Goal: Task Accomplishment & Management: Complete application form

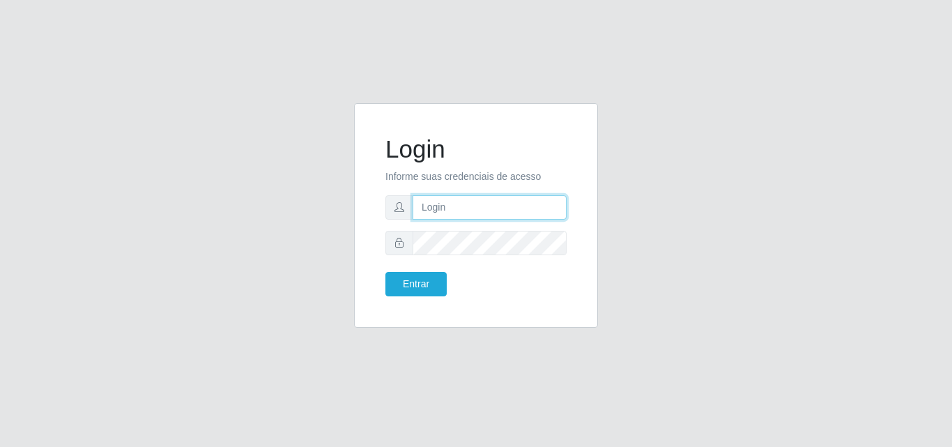
drag, startPoint x: 0, startPoint y: 0, endPoint x: 425, endPoint y: 208, distance: 473.0
click at [422, 208] on input "text" at bounding box center [489, 207] width 154 height 24
type input "[EMAIL_ADDRESS][DOMAIN_NAME]"
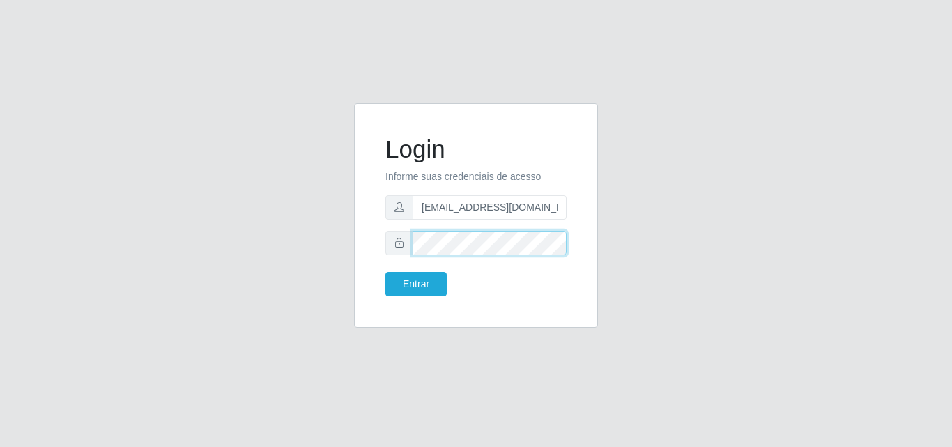
click at [385, 272] on button "Entrar" at bounding box center [415, 284] width 61 height 24
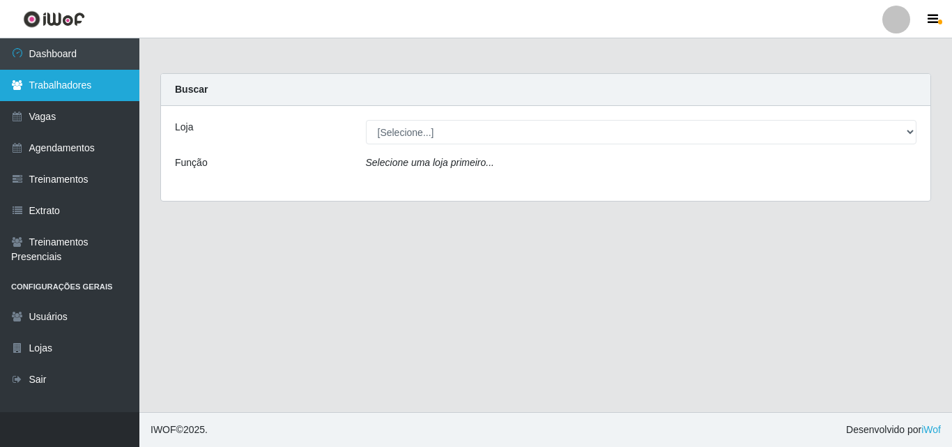
click at [118, 91] on link "Trabalhadores" at bounding box center [69, 85] width 139 height 31
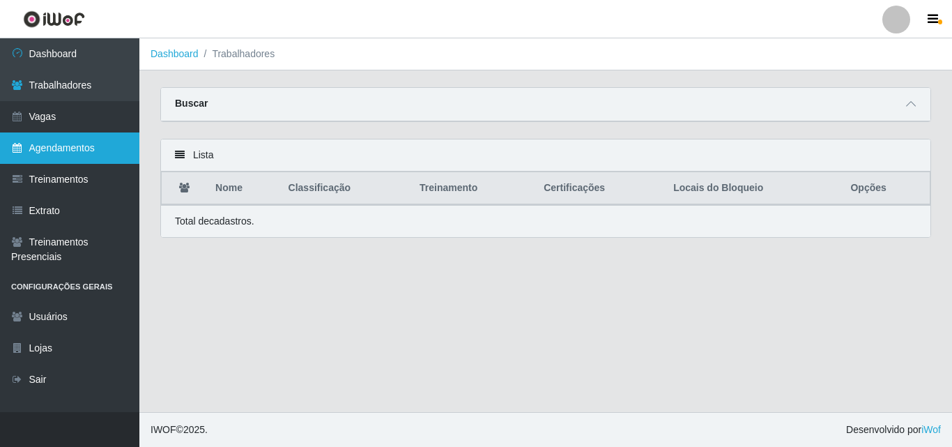
click at [59, 135] on link "Agendamentos" at bounding box center [69, 147] width 139 height 31
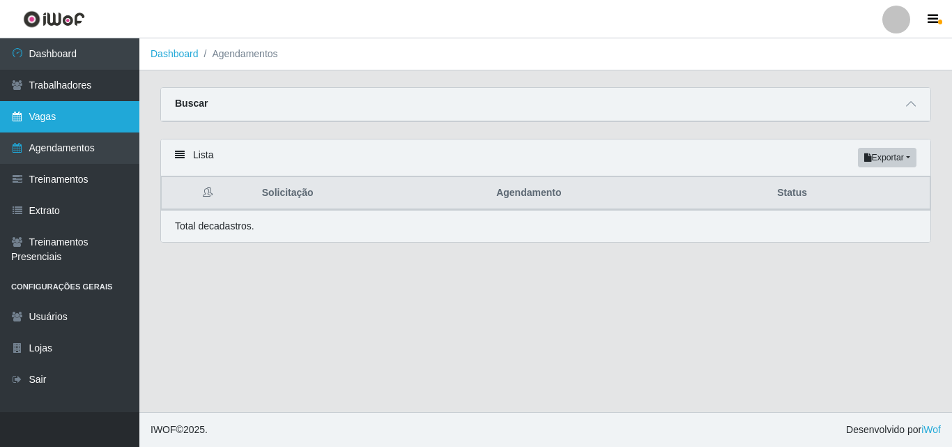
click at [59, 121] on link "Vagas" at bounding box center [69, 116] width 139 height 31
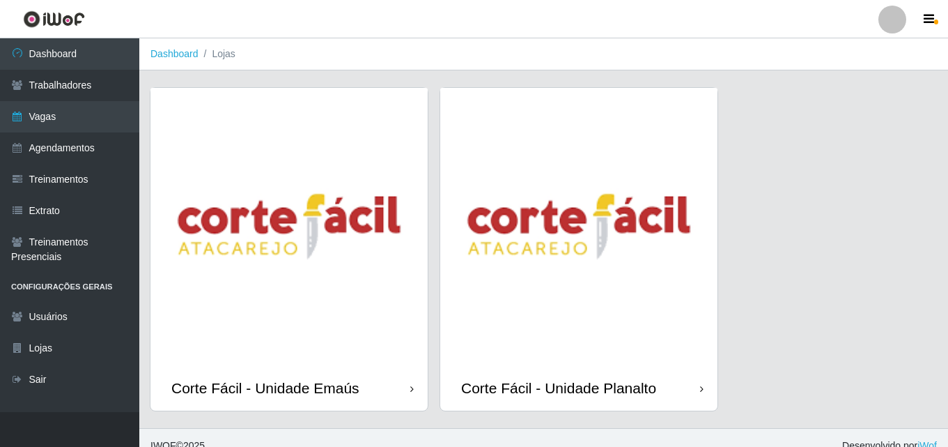
click at [321, 282] on img at bounding box center [288, 226] width 277 height 277
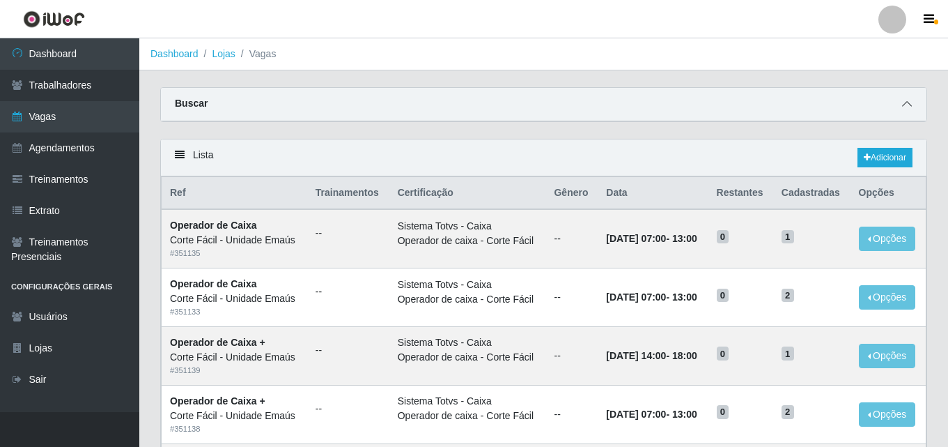
click at [911, 107] on icon at bounding box center [907, 104] width 10 height 10
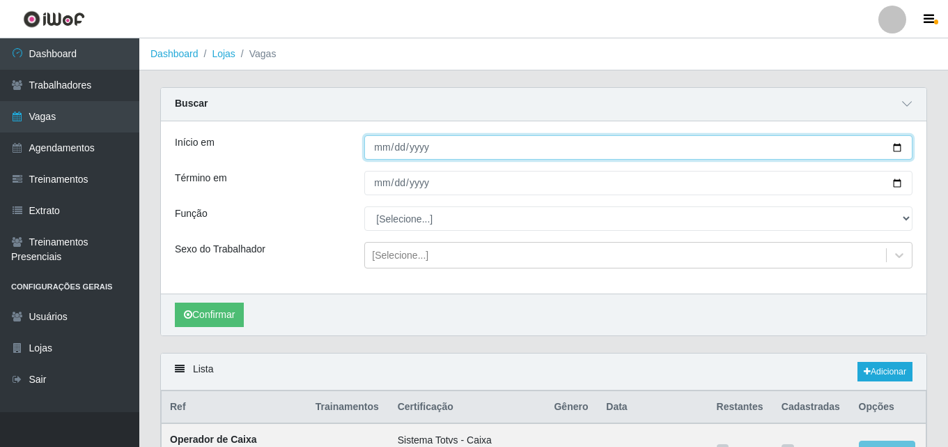
click at [386, 149] on input "Início em" at bounding box center [638, 147] width 548 height 24
type input "[DATE]"
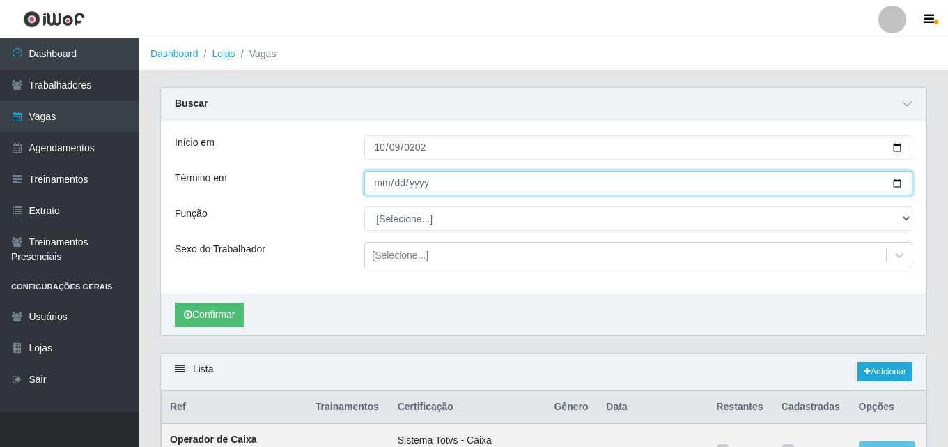
click at [381, 180] on input "Término em" at bounding box center [638, 183] width 548 height 24
type input "[DATE]"
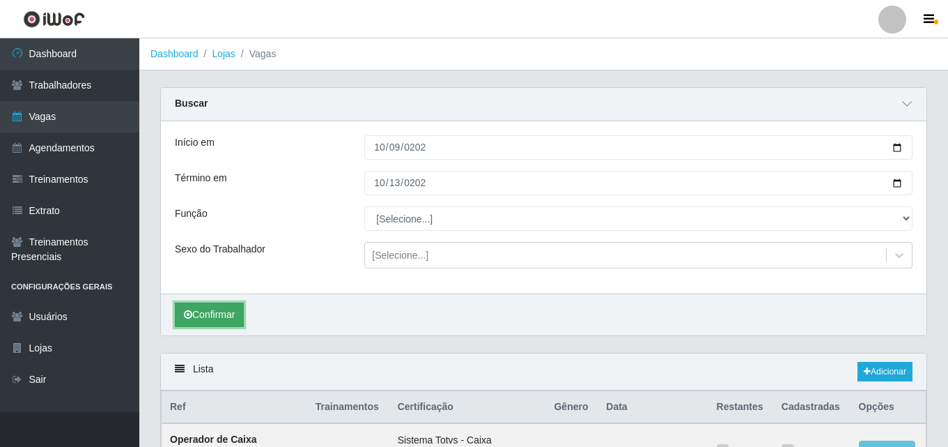
click at [215, 314] on button "Confirmar" at bounding box center [209, 314] width 69 height 24
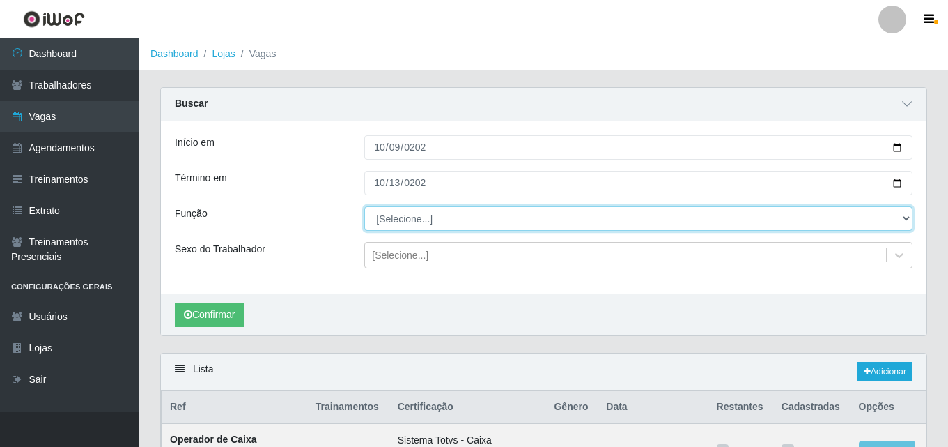
click at [456, 224] on select "[Selecione...] ASG ASG + ASG ++ Auxiliar de Cozinha Auxiliar de Cozinha + Auxil…" at bounding box center [638, 218] width 548 height 24
select select "118"
click at [364, 207] on select "[Selecione...] ASG ASG + ASG ++ Auxiliar de Cozinha Auxiliar de Cozinha + Auxil…" at bounding box center [638, 218] width 548 height 24
click at [438, 217] on select "[Selecione...] ASG ASG + ASG ++ Auxiliar de Cozinha Auxiliar de Cozinha + Auxil…" at bounding box center [638, 218] width 548 height 24
click at [364, 207] on select "[Selecione...] ASG ASG + ASG ++ Auxiliar de Cozinha Auxiliar de Cozinha + Auxil…" at bounding box center [638, 218] width 548 height 24
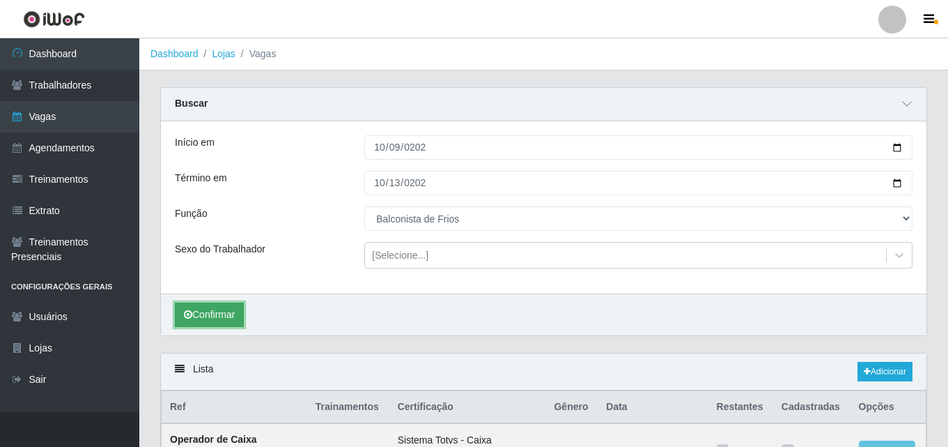
click at [236, 313] on button "Confirmar" at bounding box center [209, 314] width 69 height 24
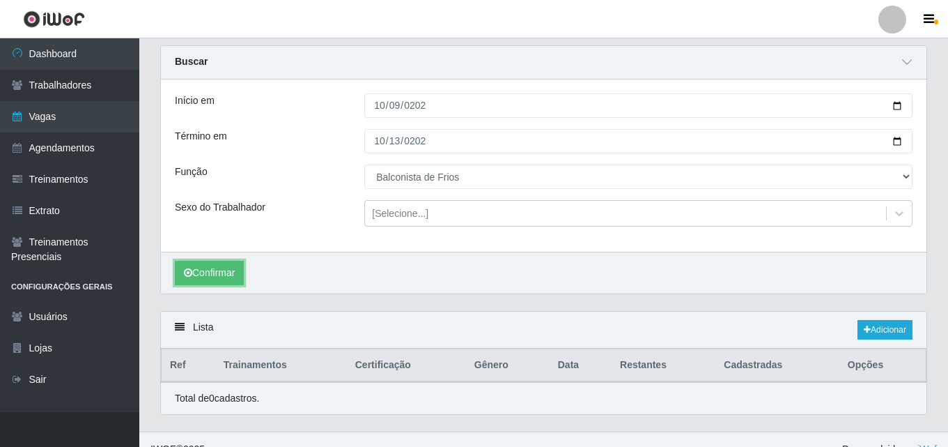
scroll to position [62, 0]
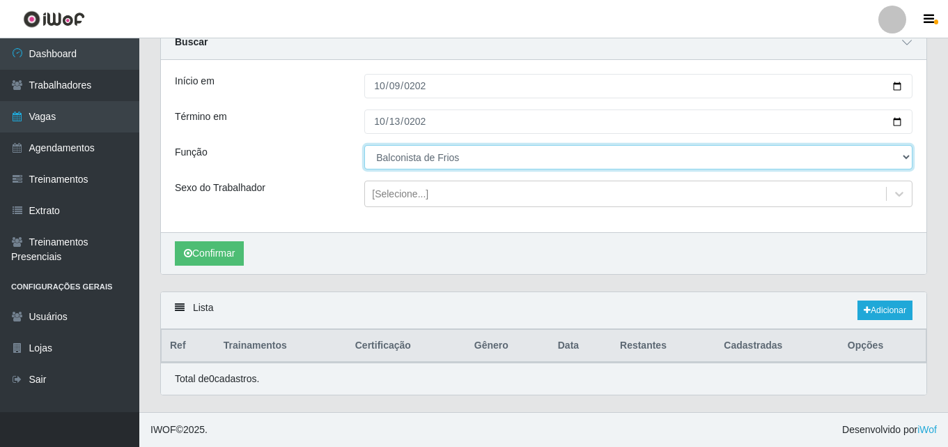
click at [478, 155] on select "[Selecione...] ASG ASG + ASG ++ Auxiliar de Cozinha Auxiliar de Cozinha + Auxil…" at bounding box center [638, 157] width 548 height 24
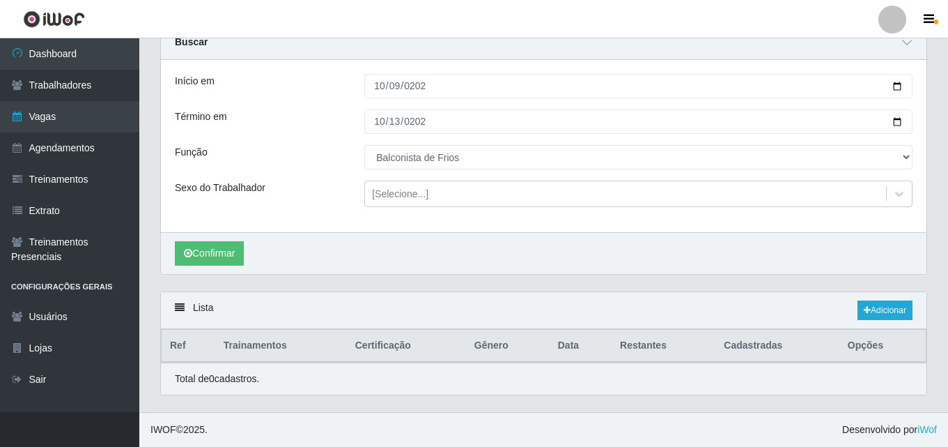
click at [321, 180] on div "Sexo do Trabalhador" at bounding box center [259, 193] width 190 height 26
click at [231, 246] on button "Confirmar" at bounding box center [209, 253] width 69 height 24
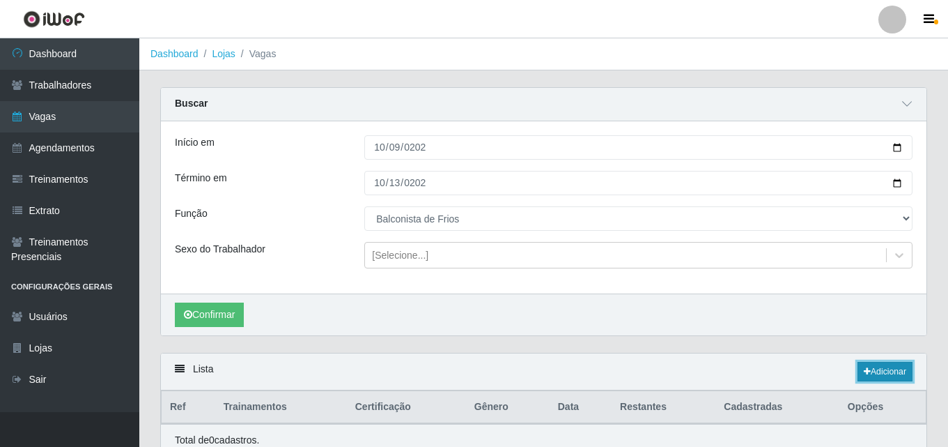
click at [874, 374] on link "Adicionar" at bounding box center [885, 372] width 55 height 20
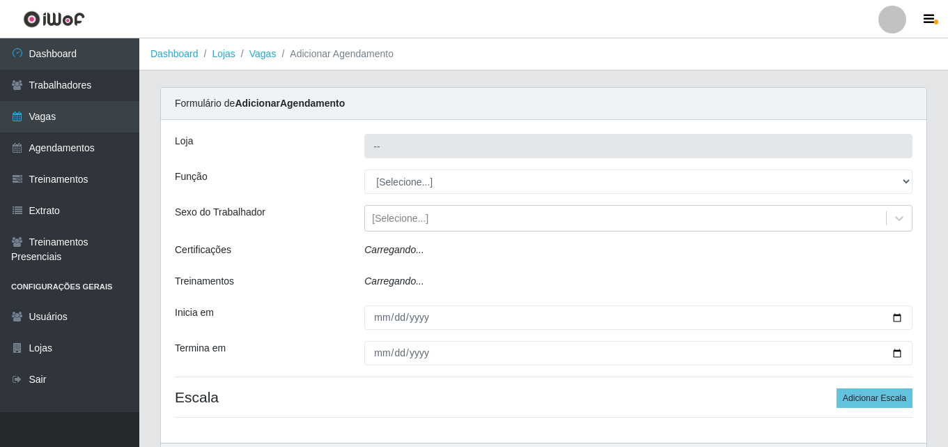
type input "Corte Fácil - Unidade Emaús"
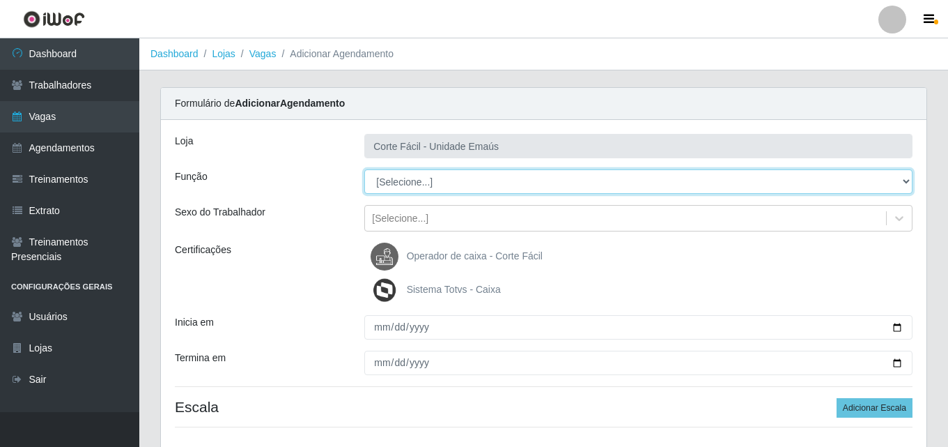
click at [417, 188] on select "[Selecione...] ASG ASG + ASG ++ Auxiliar de Cozinha Auxiliar de Cozinha + Auxil…" at bounding box center [638, 181] width 548 height 24
select select "118"
click at [364, 169] on select "[Selecione...] ASG ASG + ASG ++ Auxiliar de Cozinha Auxiliar de Cozinha + Auxil…" at bounding box center [638, 181] width 548 height 24
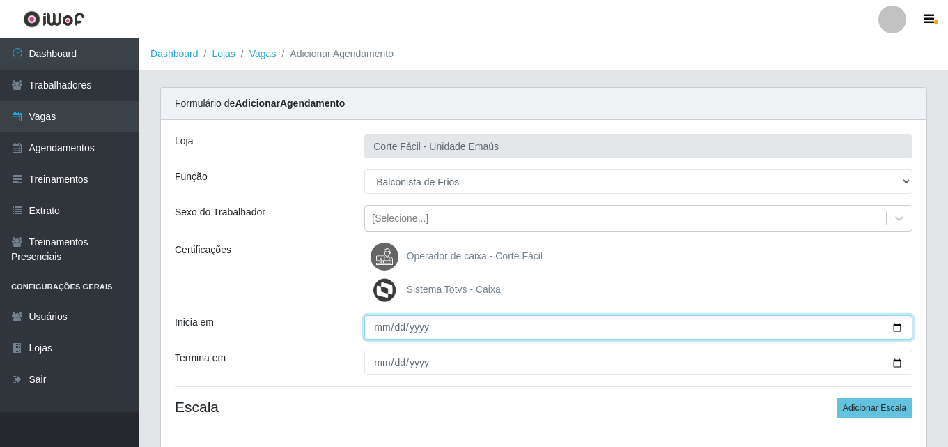
click at [377, 323] on input "Inicia em" at bounding box center [638, 327] width 548 height 24
type input "[DATE]"
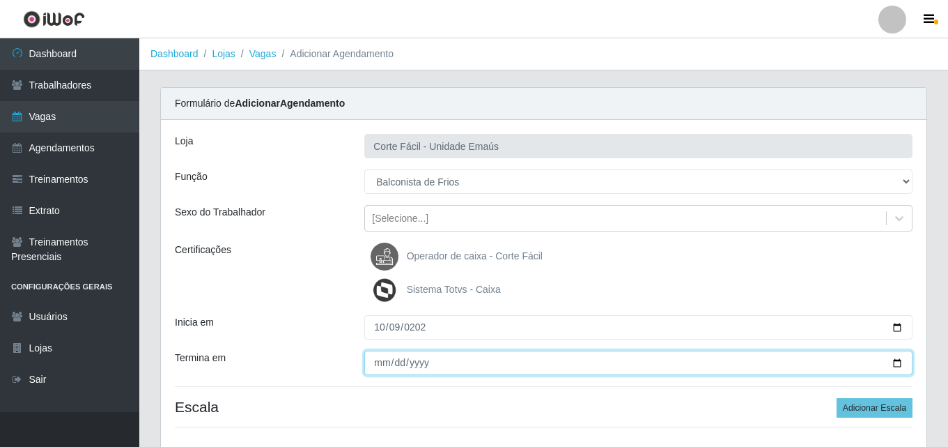
click at [367, 373] on input "Termina em" at bounding box center [638, 362] width 548 height 24
type input "[DATE]"
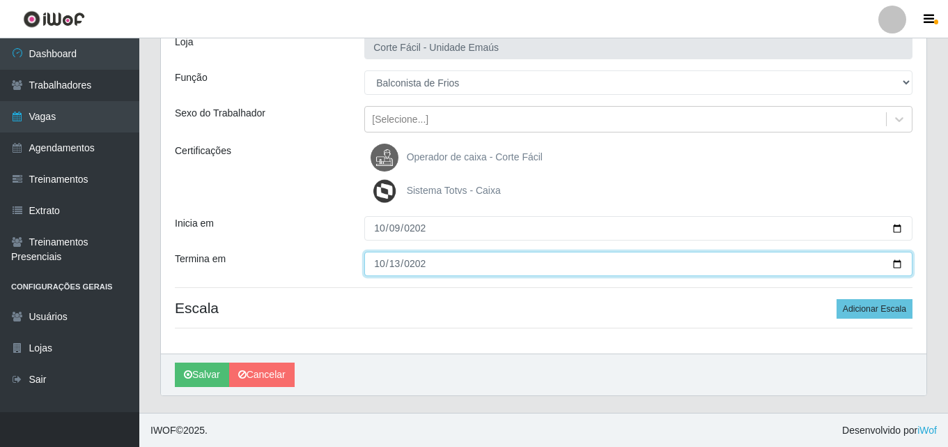
scroll to position [100, 0]
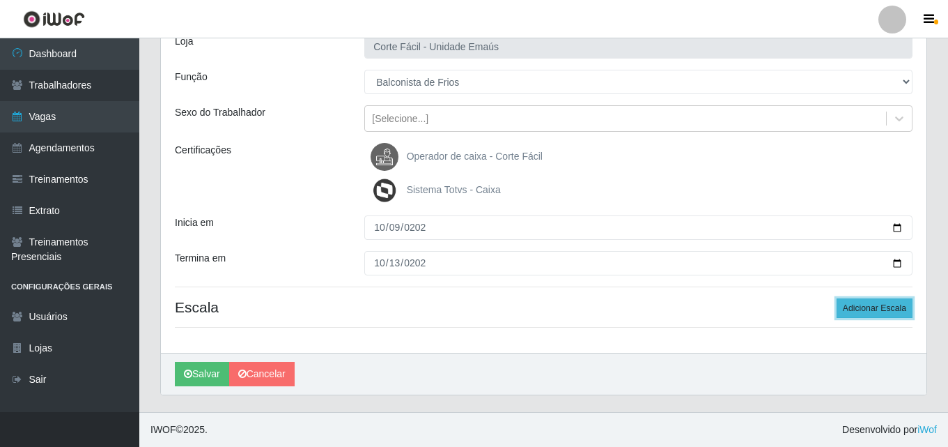
click at [857, 304] on button "Adicionar Escala" at bounding box center [875, 308] width 76 height 20
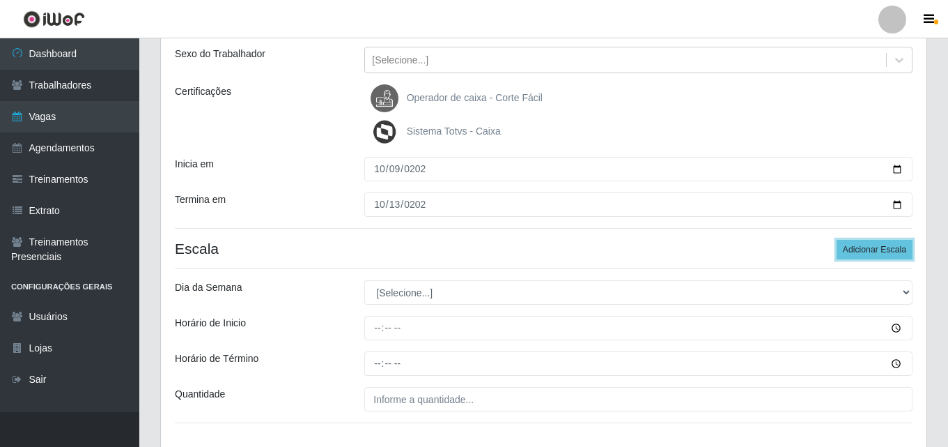
scroll to position [239, 0]
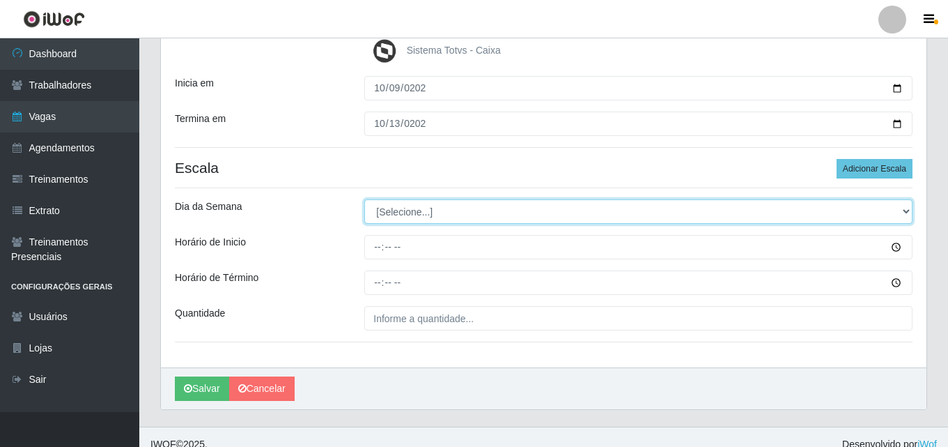
click at [443, 207] on select "[Selecione...] Segunda Terça Quarta Quinta Sexta Sábado Domingo" at bounding box center [638, 211] width 548 height 24
select select "4"
click at [364, 199] on select "[Selecione...] Segunda Terça Quarta Quinta Sexta Sábado Domingo" at bounding box center [638, 211] width 548 height 24
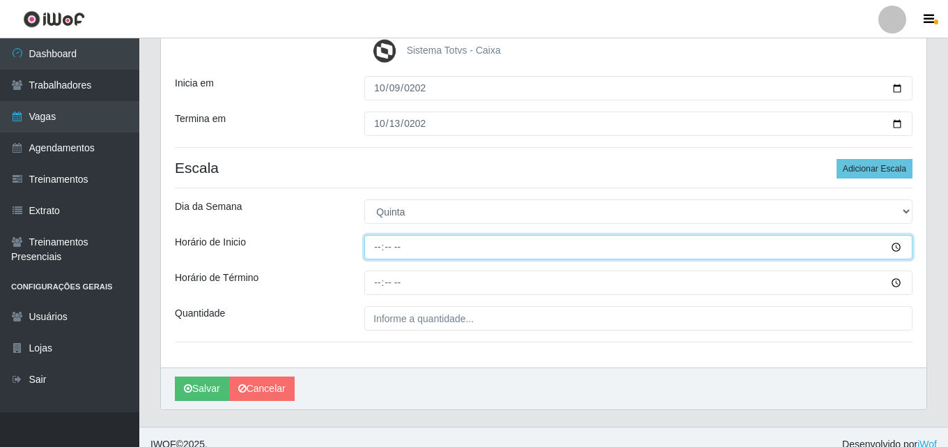
click at [373, 246] on input "Horário de Inicio" at bounding box center [638, 247] width 548 height 24
type input "07:00"
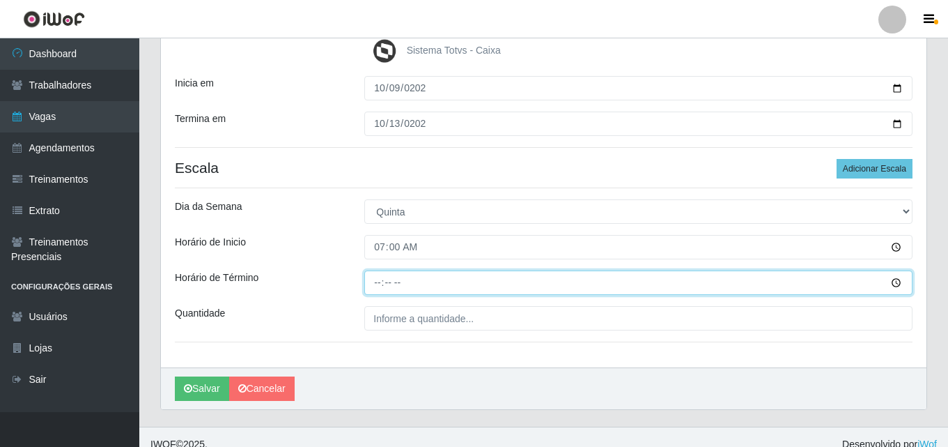
click at [380, 281] on input "Horário de Término" at bounding box center [638, 282] width 548 height 24
type input "13:00"
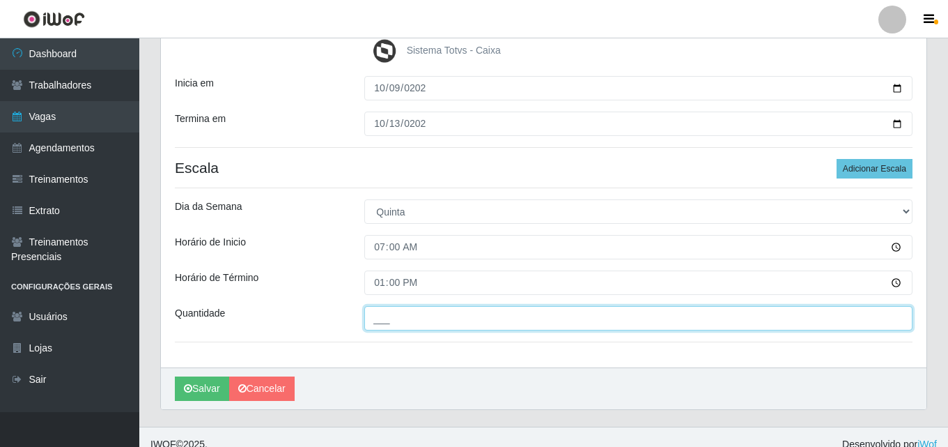
click at [385, 315] on input "___" at bounding box center [638, 318] width 548 height 24
type input "001"
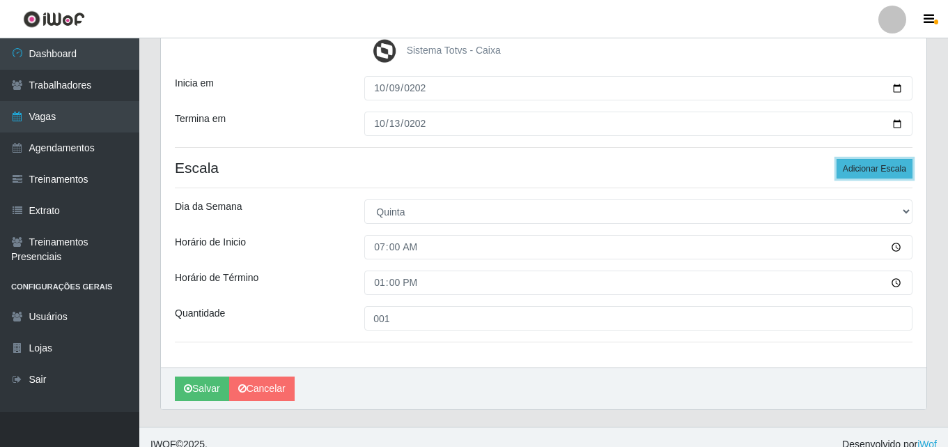
click at [870, 166] on button "Adicionar Escala" at bounding box center [875, 169] width 76 height 20
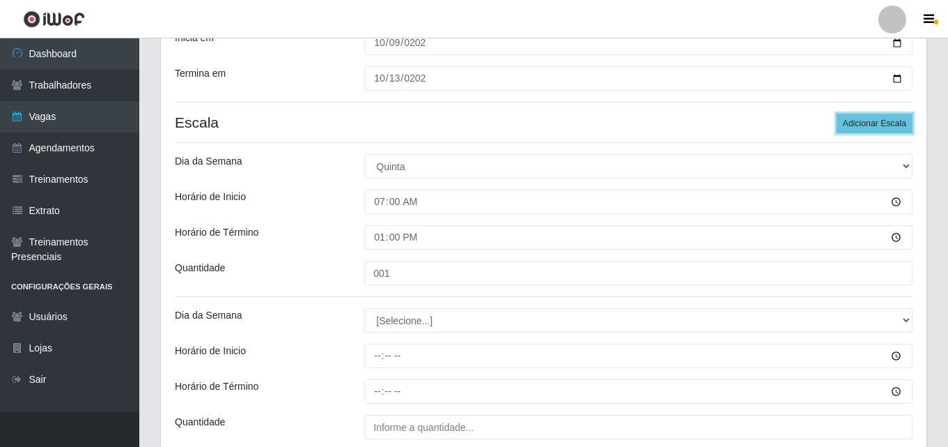
scroll to position [309, 0]
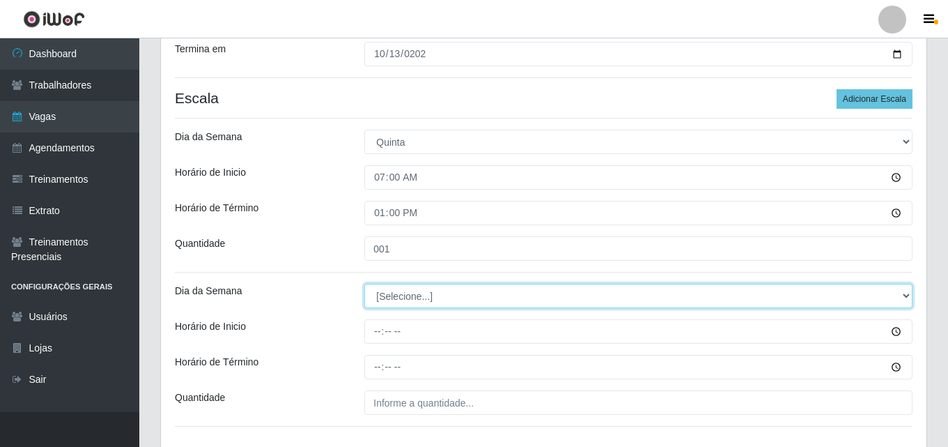
click at [424, 291] on select "[Selecione...] Segunda Terça Quarta Quinta Sexta Sábado Domingo" at bounding box center [638, 296] width 548 height 24
click at [410, 299] on select "[Selecione...] Segunda Terça Quarta Quinta Sexta Sábado Domingo" at bounding box center [638, 296] width 548 height 24
select select "4"
click at [364, 284] on select "[Selecione...] Segunda Terça Quarta Quinta Sexta Sábado Domingo" at bounding box center [638, 296] width 548 height 24
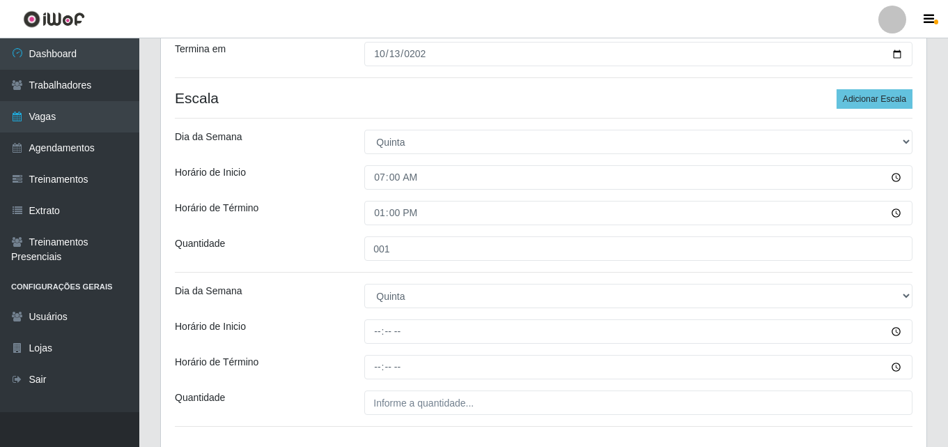
click at [337, 297] on div "Dia da Semana" at bounding box center [259, 296] width 190 height 24
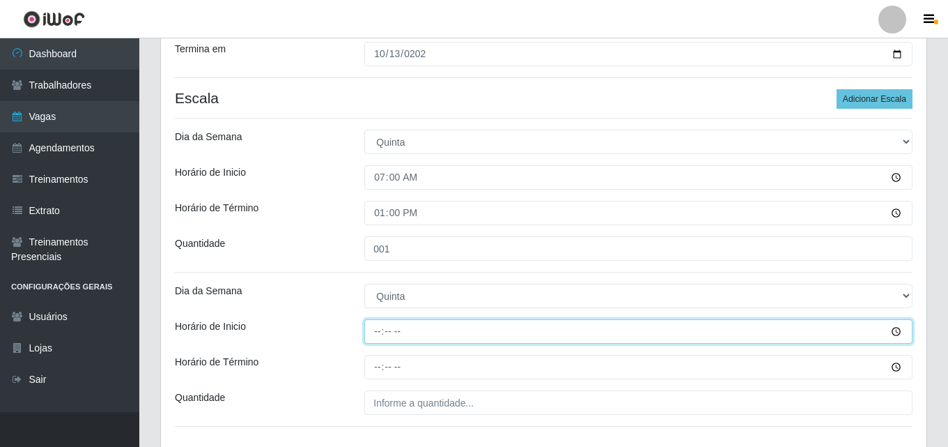
click at [379, 332] on input "Horário de Inicio" at bounding box center [638, 331] width 548 height 24
type input "14:00"
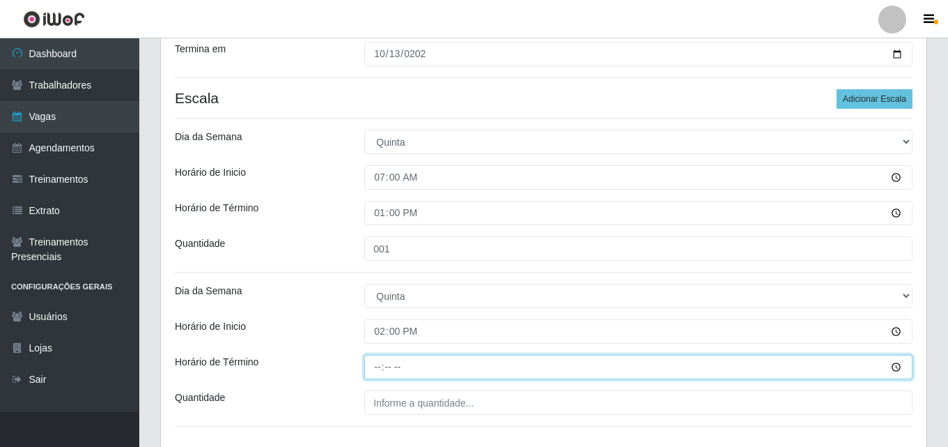
click at [379, 369] on input "Horário de Término" at bounding box center [638, 367] width 548 height 24
type input "20:00"
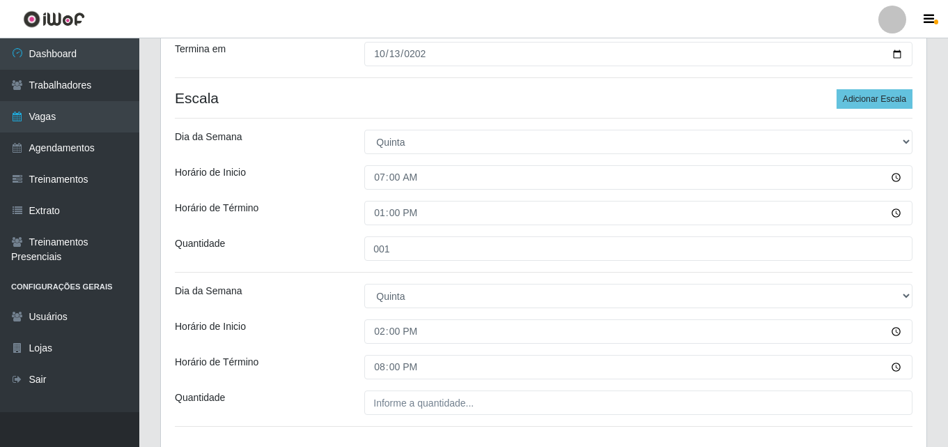
click at [337, 358] on div "Horário de Término" at bounding box center [259, 367] width 190 height 24
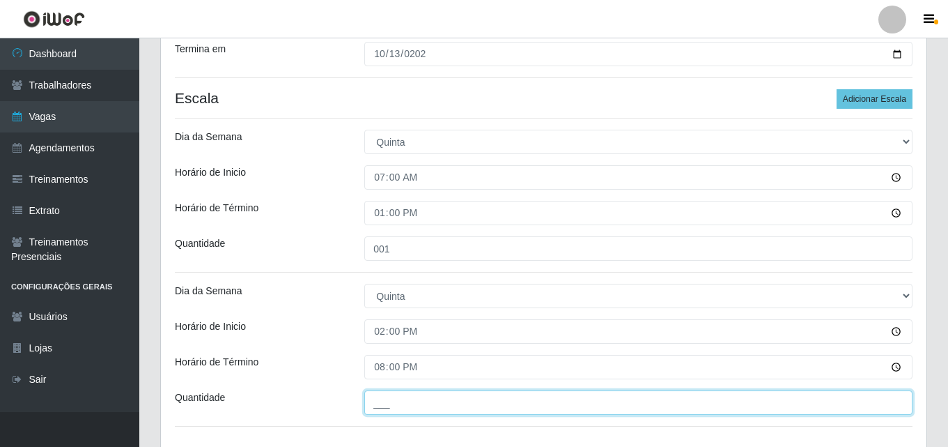
click at [381, 411] on input "___" at bounding box center [638, 402] width 548 height 24
type input "001"
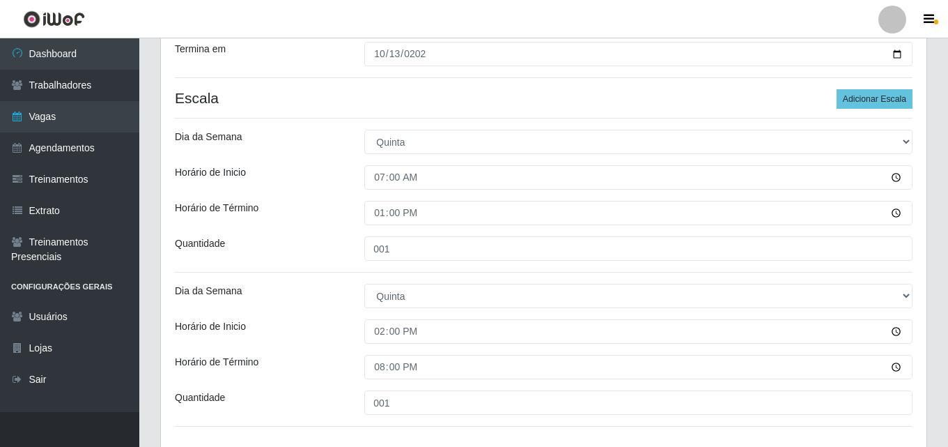
click at [322, 292] on div "Dia da Semana" at bounding box center [259, 296] width 190 height 24
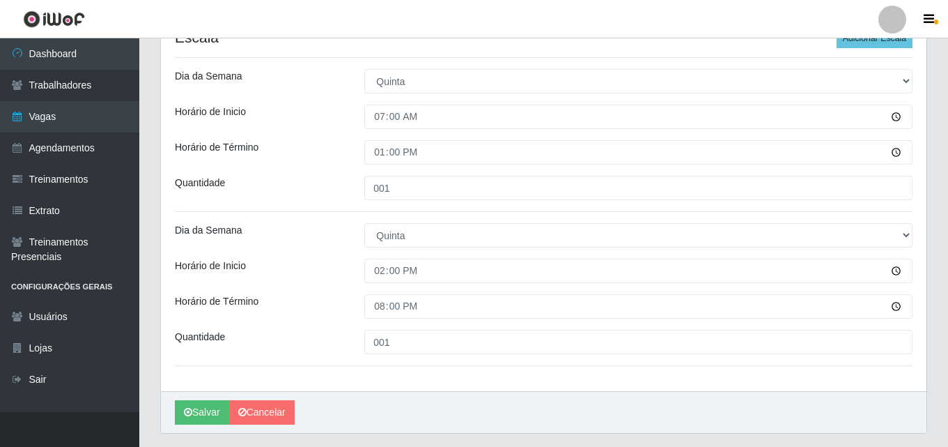
scroll to position [338, 0]
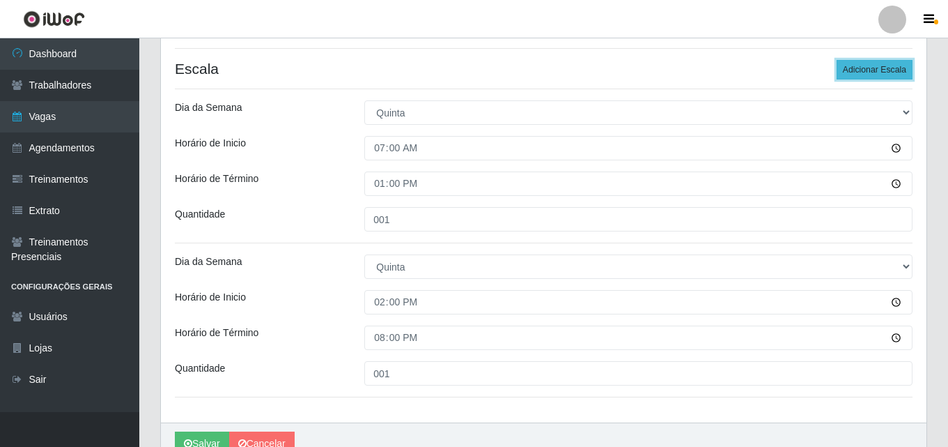
click at [876, 65] on button "Adicionar Escala" at bounding box center [875, 70] width 76 height 20
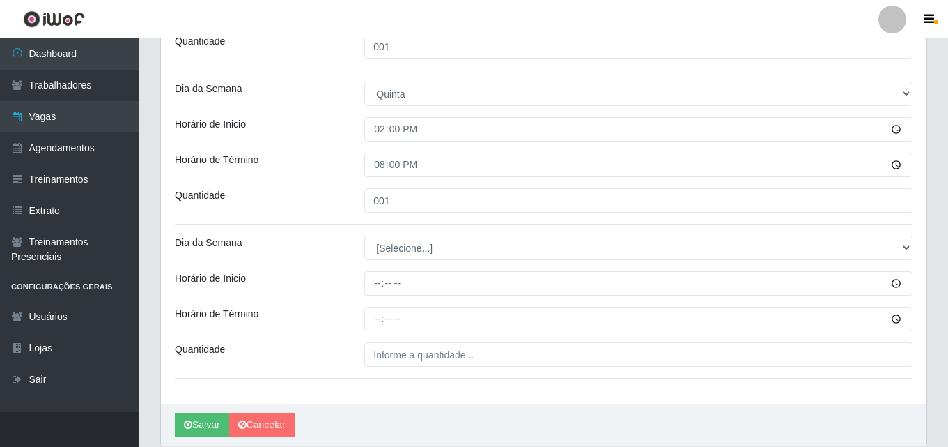
scroll to position [547, 0]
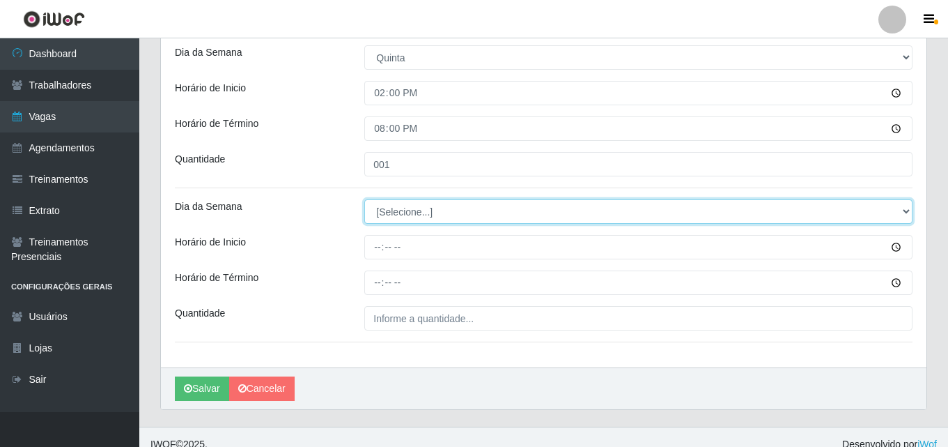
click at [402, 205] on select "[Selecione...] Segunda Terça Quarta Quinta Sexta Sábado Domingo" at bounding box center [638, 211] width 548 height 24
select select "5"
click at [364, 199] on select "[Selecione...] Segunda Terça Quarta Quinta Sexta Sábado Domingo" at bounding box center [638, 211] width 548 height 24
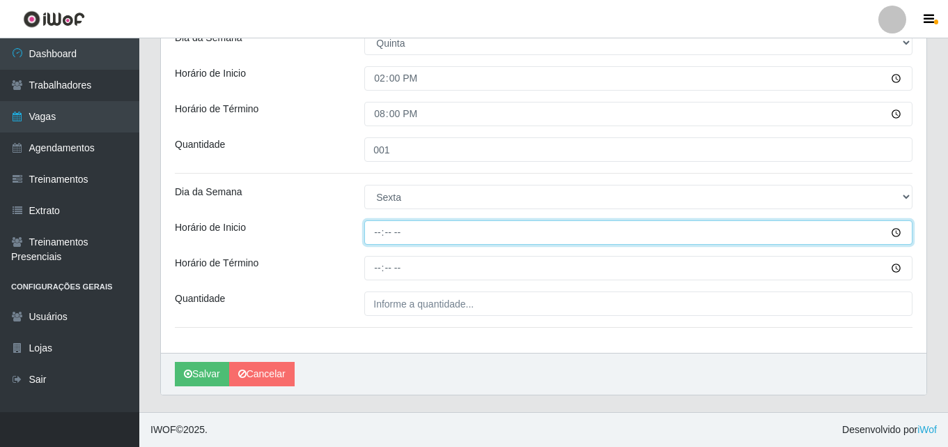
click at [377, 235] on input "Horário de Inicio" at bounding box center [638, 232] width 548 height 24
type input "07:00"
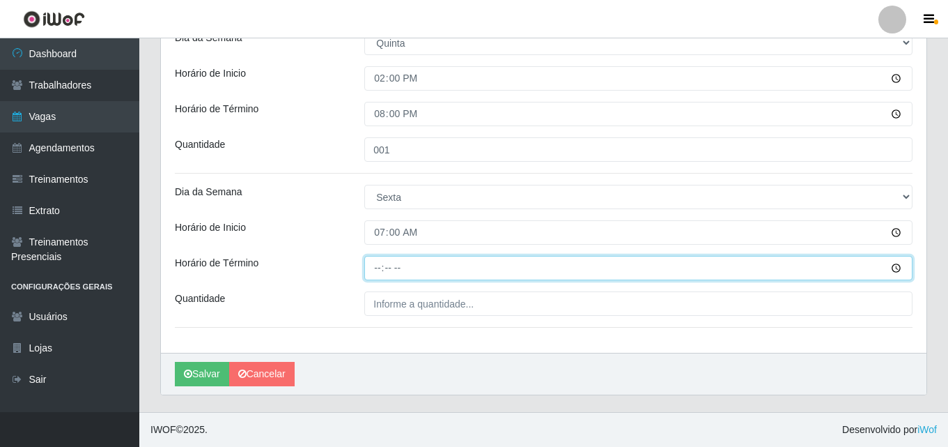
click at [373, 273] on input "Horário de Término" at bounding box center [638, 268] width 548 height 24
type input "13:00"
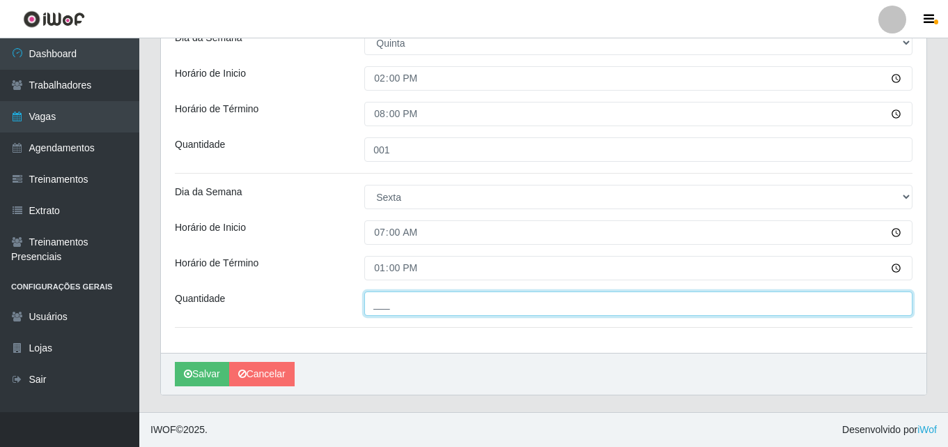
click at [392, 308] on input "___" at bounding box center [638, 303] width 548 height 24
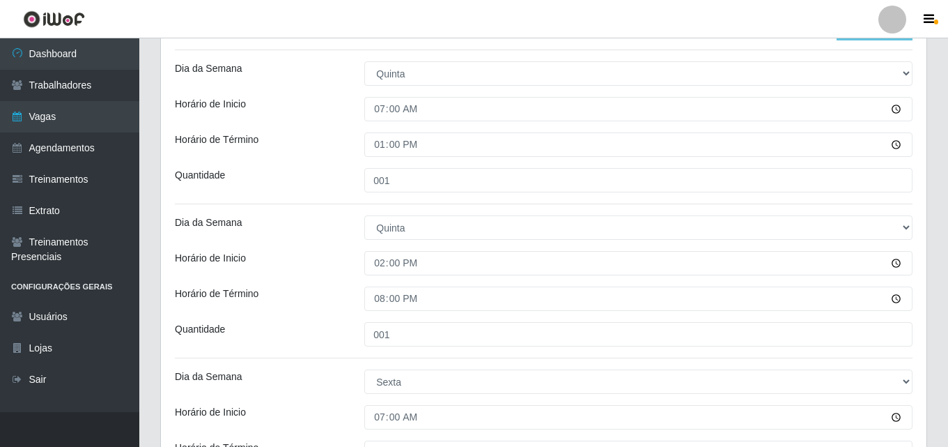
scroll to position [353, 0]
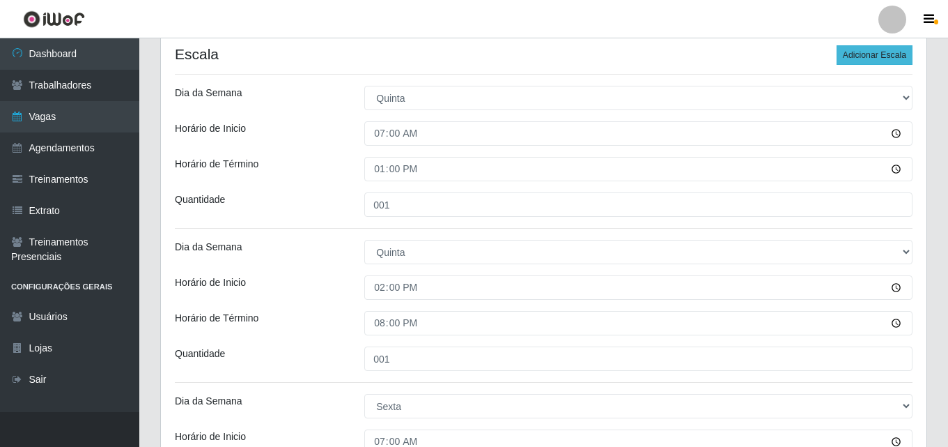
type input "001"
click at [883, 59] on button "Adicionar Escala" at bounding box center [875, 55] width 76 height 20
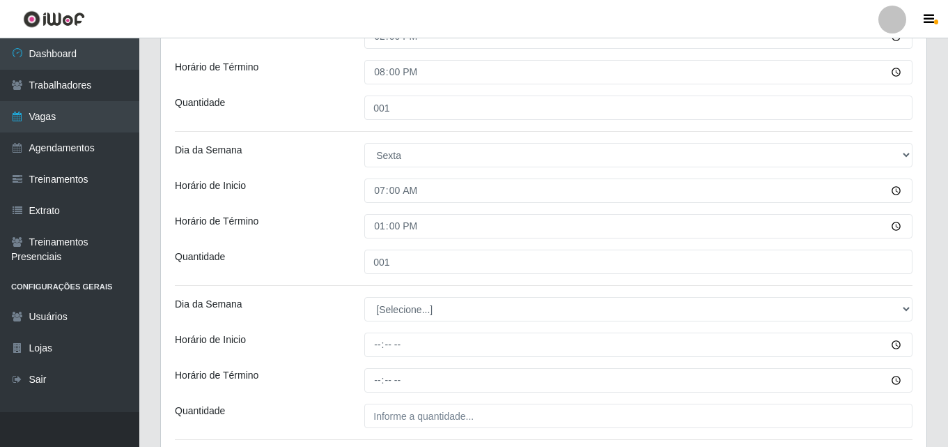
scroll to position [631, 0]
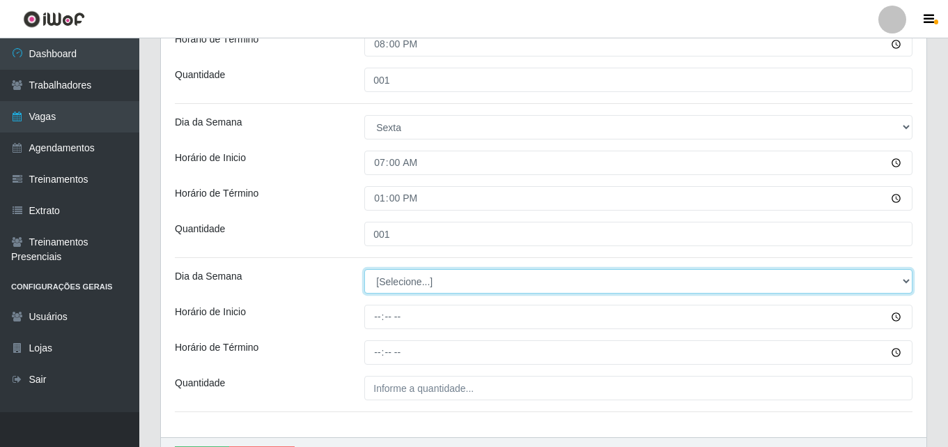
click at [419, 288] on select "[Selecione...] Segunda Terça Quarta Quinta Sexta Sábado Domingo" at bounding box center [638, 281] width 548 height 24
select select "5"
click at [364, 269] on select "[Selecione...] Segunda Terça Quarta Quinta Sexta Sábado Domingo" at bounding box center [638, 281] width 548 height 24
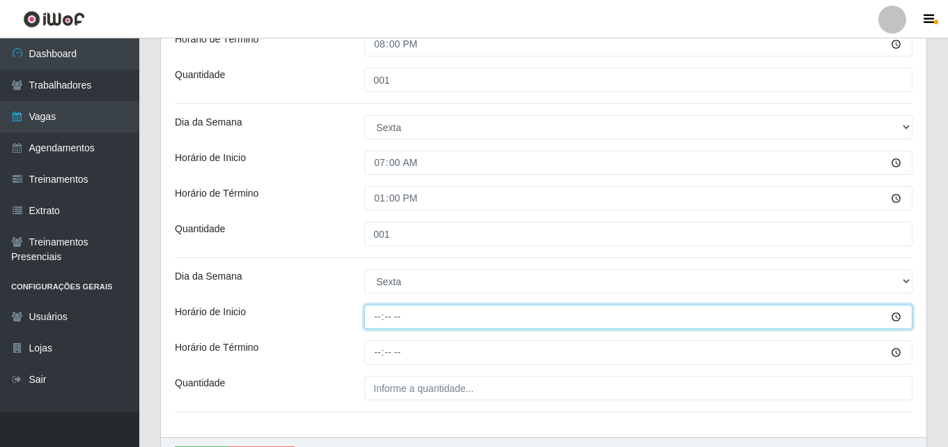
click at [386, 319] on input "Horário de Inicio" at bounding box center [638, 316] width 548 height 24
click at [383, 318] on input "Horário de Inicio" at bounding box center [638, 316] width 548 height 24
click at [377, 318] on input "Horário de Inicio" at bounding box center [638, 316] width 548 height 24
type input "14:00"
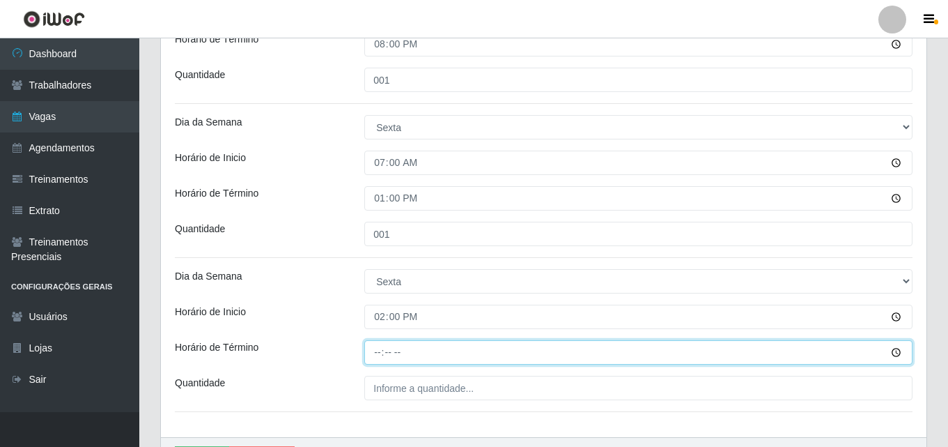
click at [379, 353] on input "Horário de Término" at bounding box center [638, 352] width 548 height 24
type input "20:00"
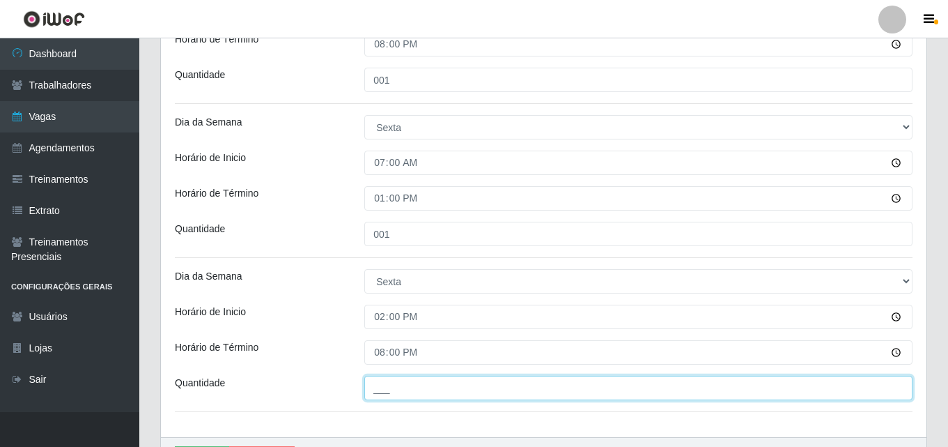
click at [405, 387] on input "___" at bounding box center [638, 388] width 548 height 24
type input "001"
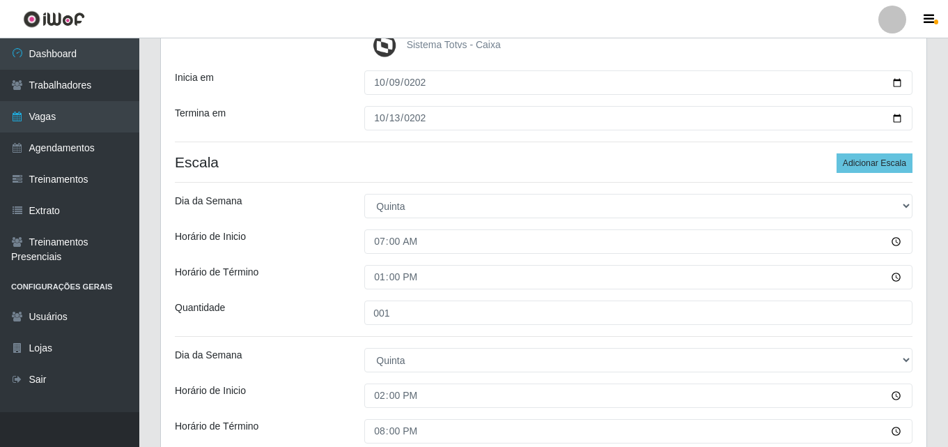
scroll to position [228, 0]
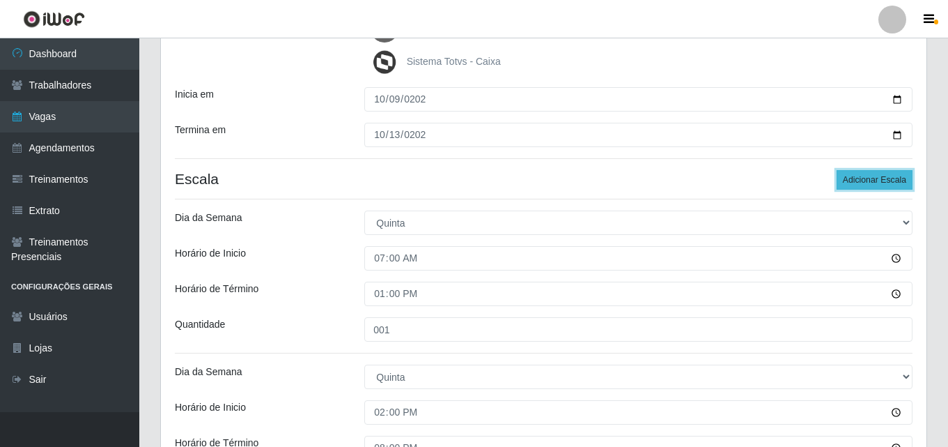
click at [860, 176] on button "Adicionar Escala" at bounding box center [875, 180] width 76 height 20
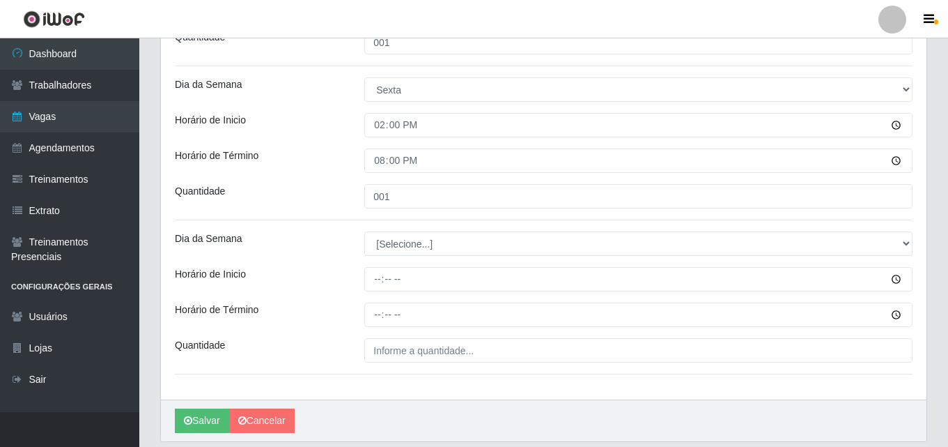
scroll to position [855, 0]
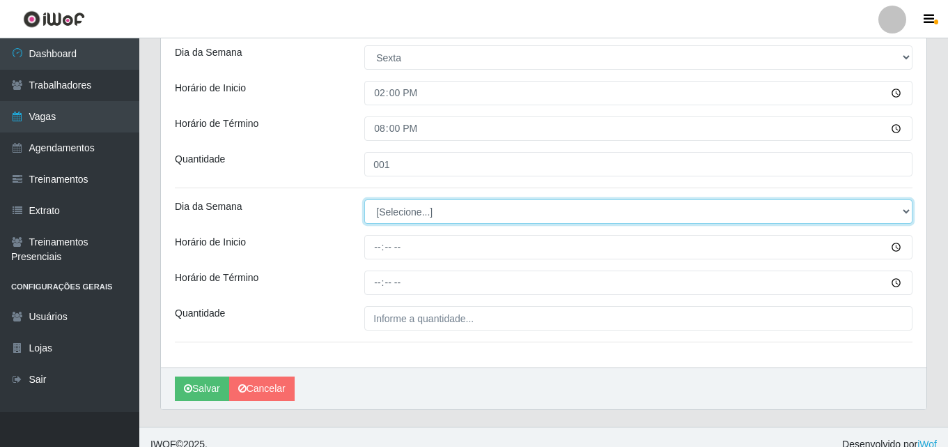
click at [395, 212] on select "[Selecione...] Segunda Terça Quarta Quinta Sexta Sábado Domingo" at bounding box center [638, 211] width 548 height 24
select select "6"
click at [364, 199] on select "[Selecione...] Segunda Terça Quarta Quinta Sexta Sábado Domingo" at bounding box center [638, 211] width 548 height 24
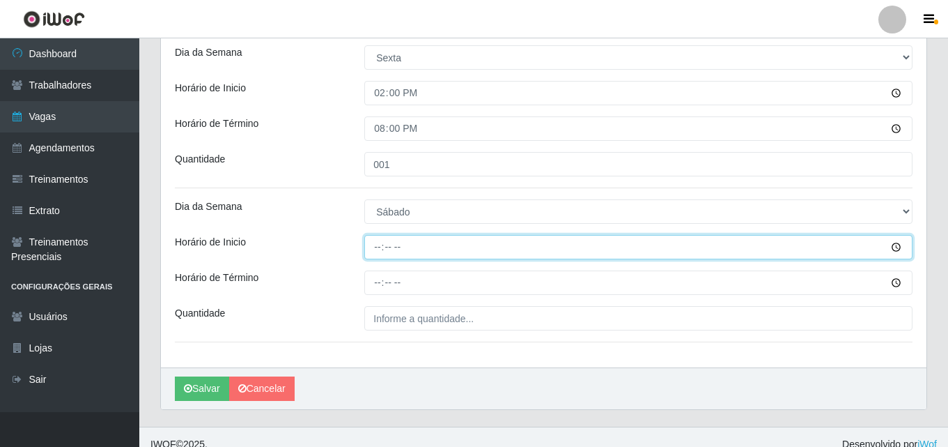
click at [376, 246] on input "Horário de Inicio" at bounding box center [638, 247] width 548 height 24
type input "14:00"
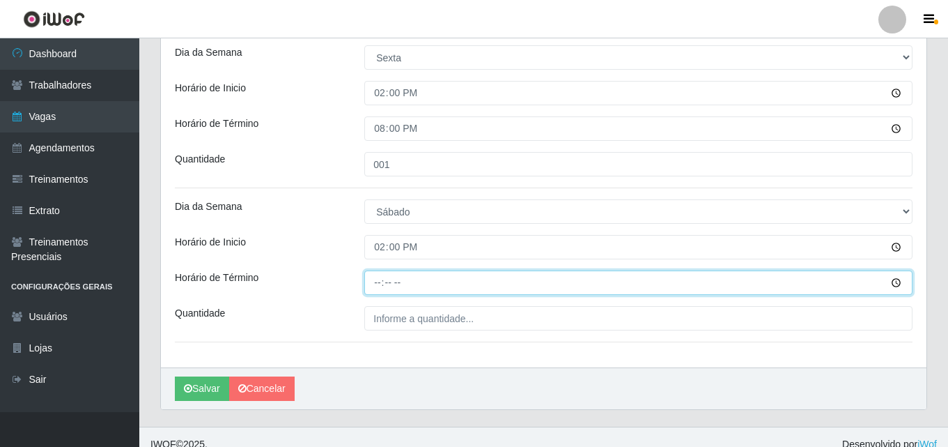
click at [378, 286] on input "Horário de Término" at bounding box center [638, 282] width 548 height 24
type input "20:00"
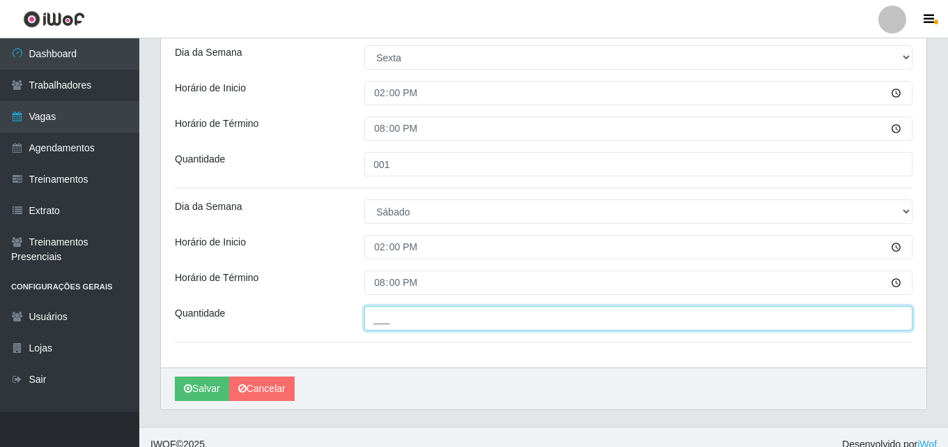
click at [379, 321] on input "___" at bounding box center [638, 318] width 548 height 24
type input "001"
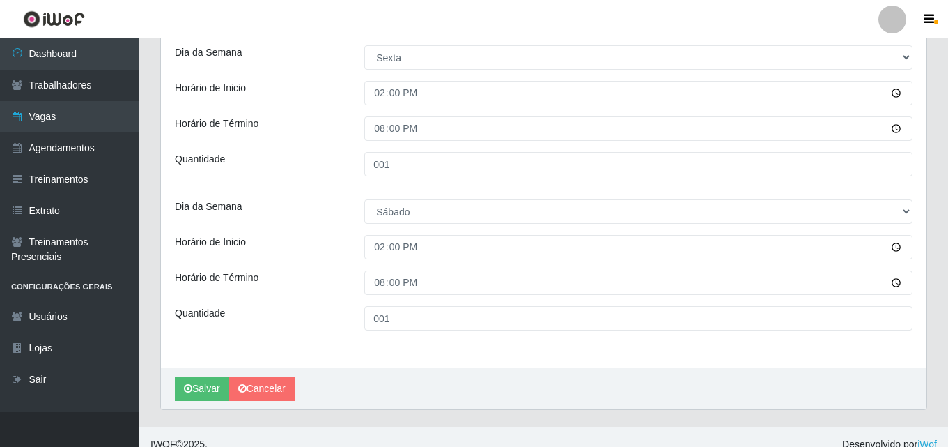
click at [321, 279] on div "Horário de Término" at bounding box center [259, 282] width 190 height 24
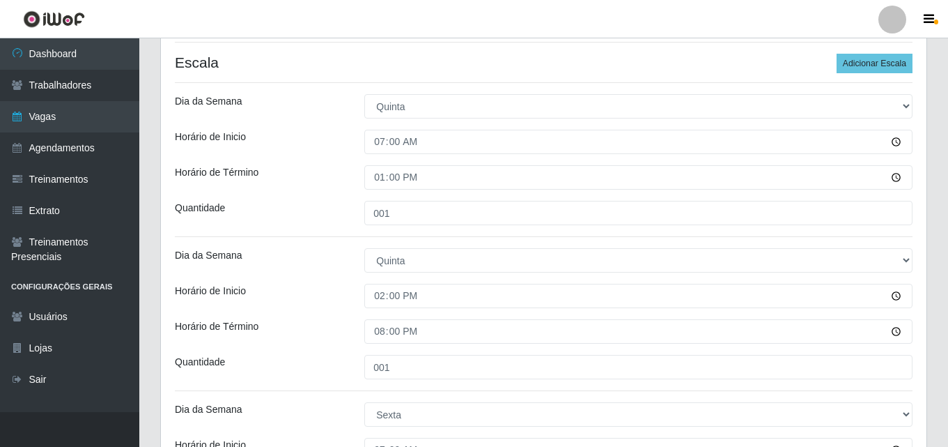
scroll to position [228, 0]
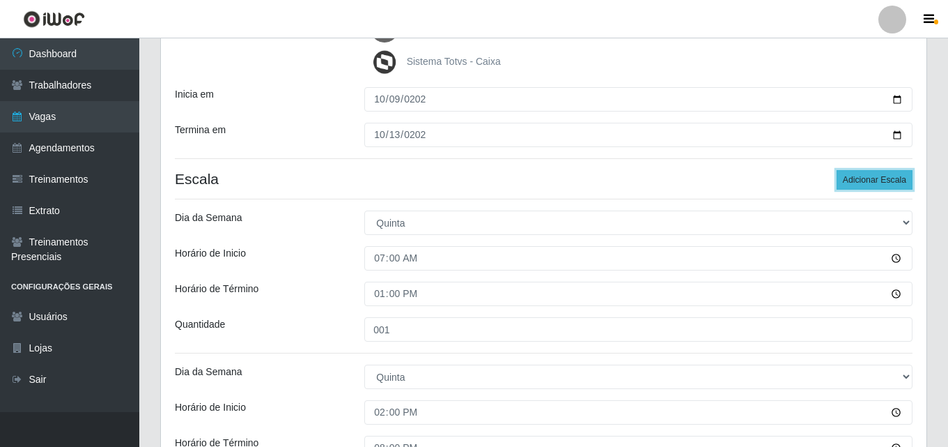
drag, startPoint x: 884, startPoint y: 180, endPoint x: 870, endPoint y: 182, distance: 14.1
click at [884, 179] on button "Adicionar Escala" at bounding box center [875, 180] width 76 height 20
click at [874, 181] on button "Adicionar Escala" at bounding box center [875, 180] width 76 height 20
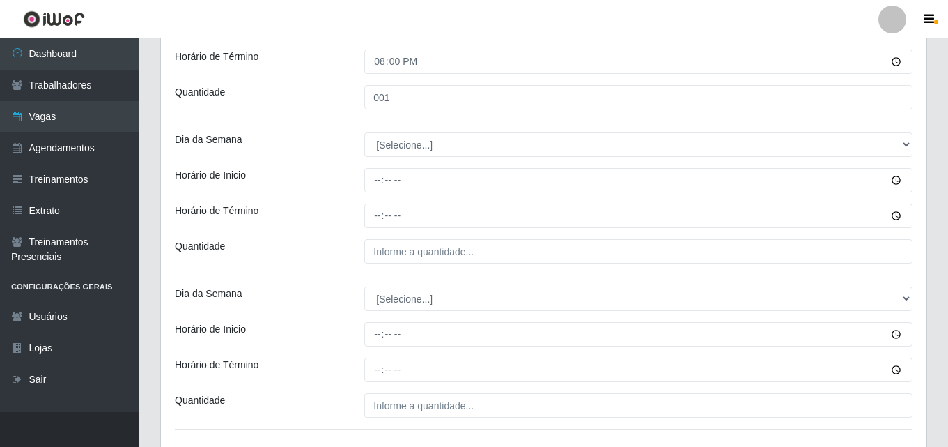
scroll to position [1108, 0]
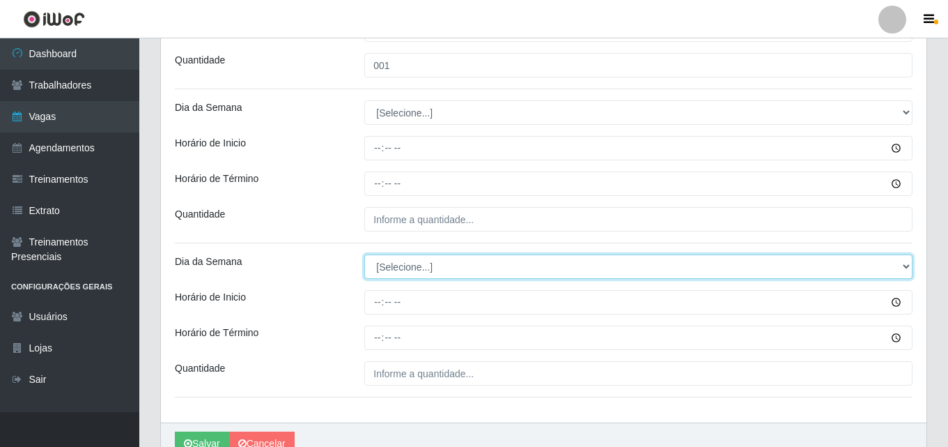
drag, startPoint x: 902, startPoint y: 273, endPoint x: 905, endPoint y: 267, distance: 7.2
click at [902, 273] on select "[Selecione...] Segunda Terça Quarta Quinta Sexta Sábado Domingo" at bounding box center [638, 266] width 548 height 24
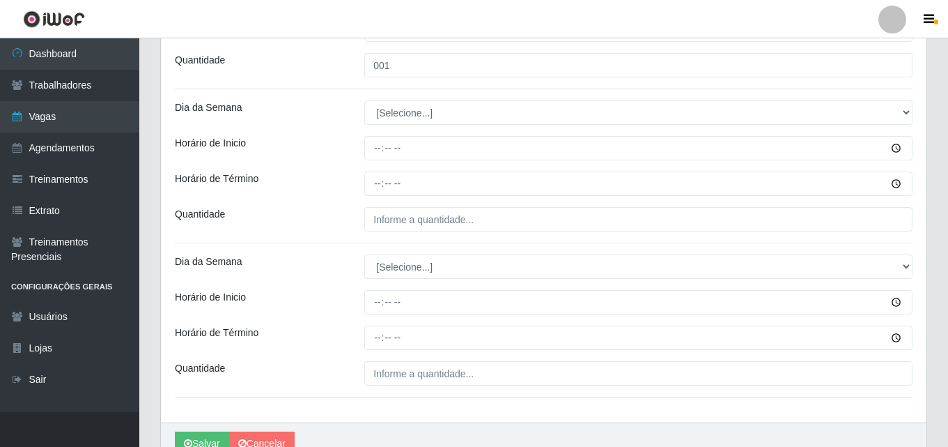
click at [269, 276] on div "Dia da Semana" at bounding box center [259, 266] width 190 height 24
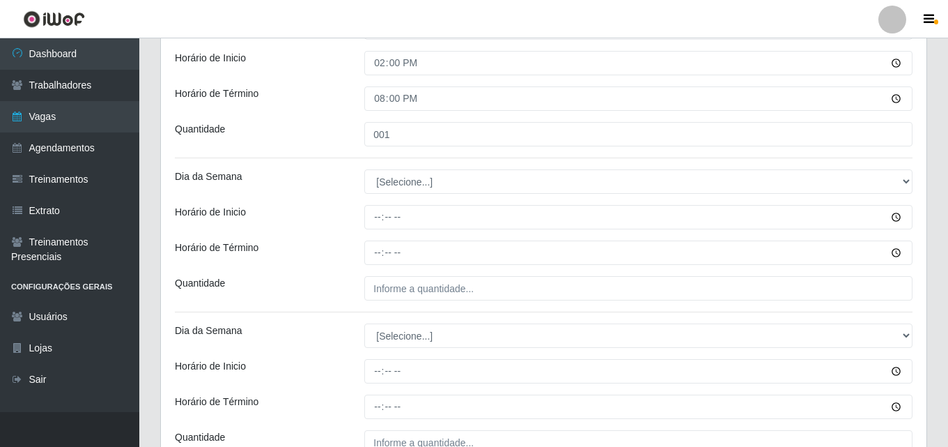
scroll to position [1038, 0]
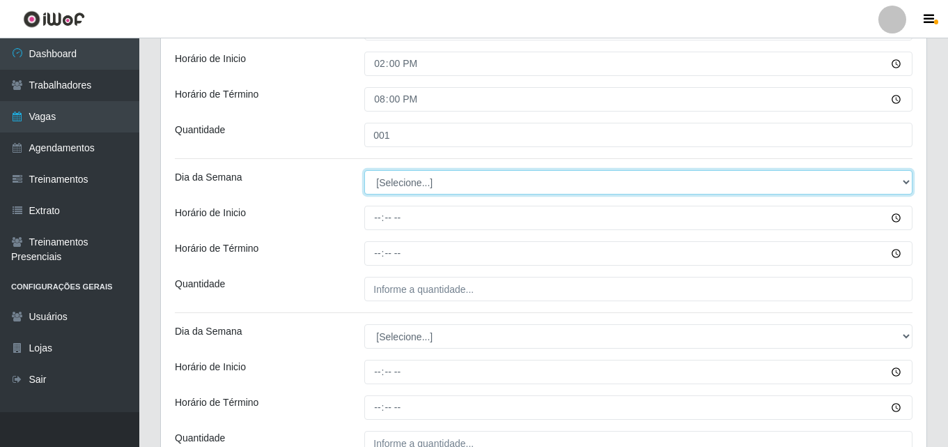
click at [819, 171] on select "[Selecione...] Segunda Terça Quarta Quinta Sexta Sábado Domingo" at bounding box center [638, 182] width 548 height 24
select select "1"
click at [364, 170] on select "[Selecione...] Segunda Terça Quarta Quinta Sexta Sábado Domingo" at bounding box center [638, 182] width 548 height 24
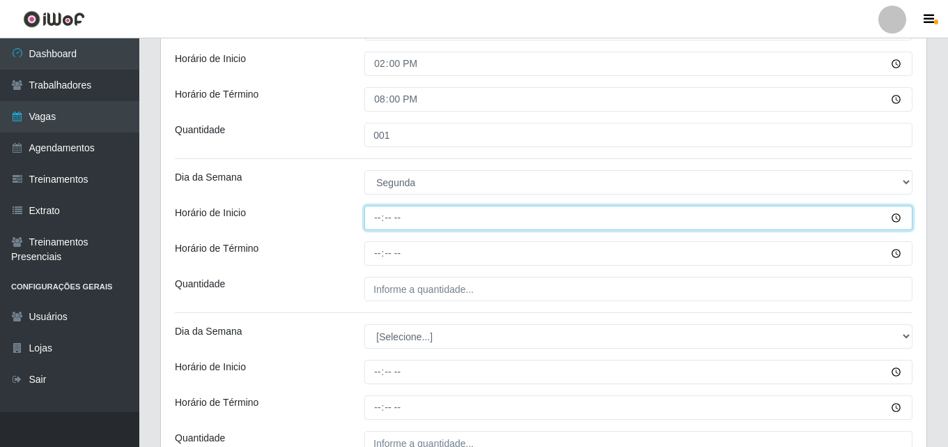
click at [386, 222] on input "Horário de Inicio" at bounding box center [638, 218] width 548 height 24
click at [373, 217] on input "Horário de Inicio" at bounding box center [638, 218] width 548 height 24
type input "07:00"
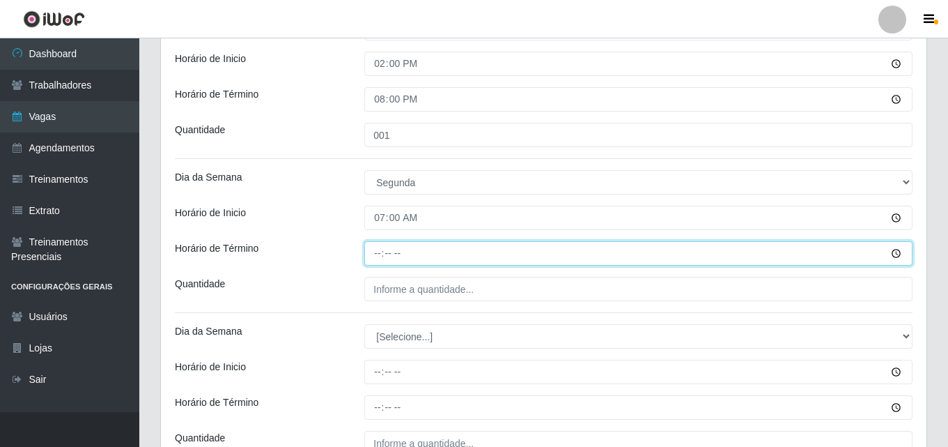
click at [376, 258] on input "Horário de Término" at bounding box center [638, 253] width 548 height 24
type input "13:00"
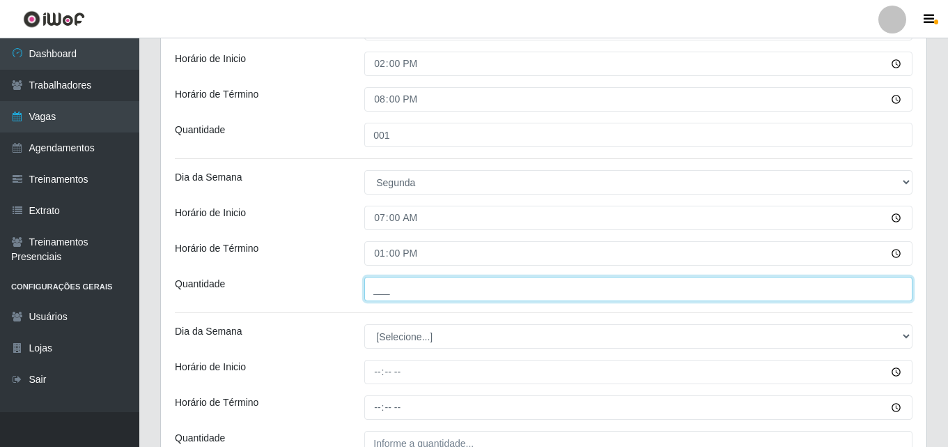
click at [401, 293] on input "___" at bounding box center [638, 289] width 548 height 24
type input "001"
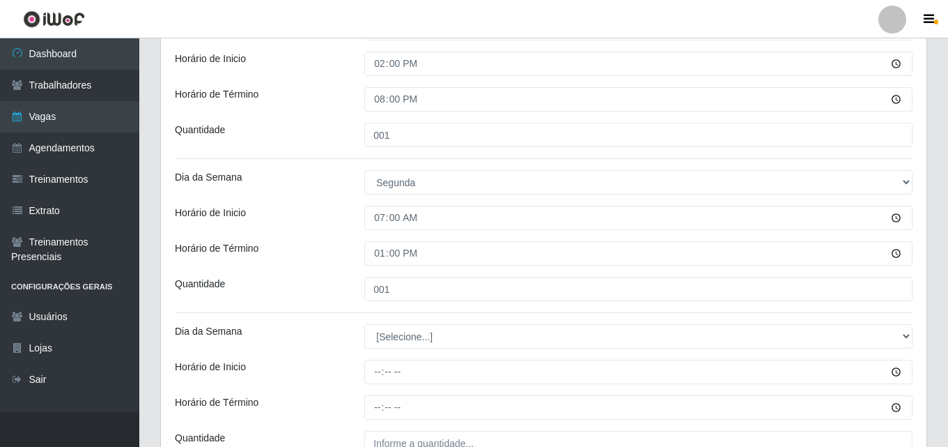
click at [345, 282] on div "Quantidade" at bounding box center [259, 289] width 190 height 24
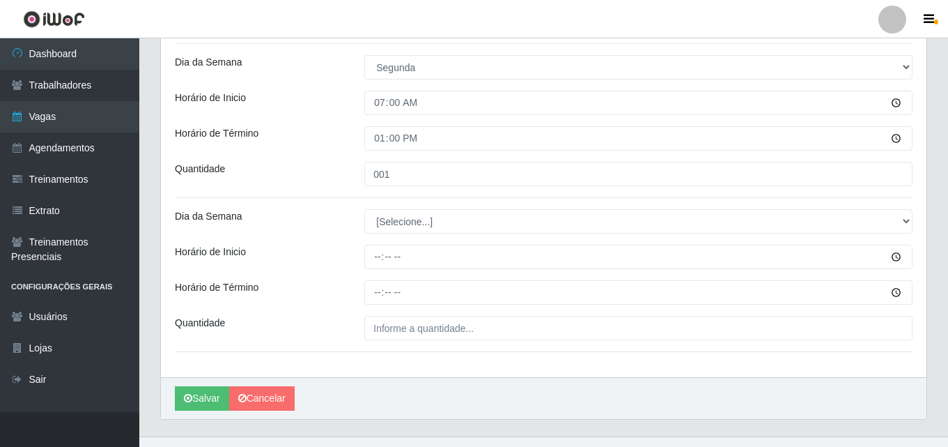
scroll to position [1177, 0]
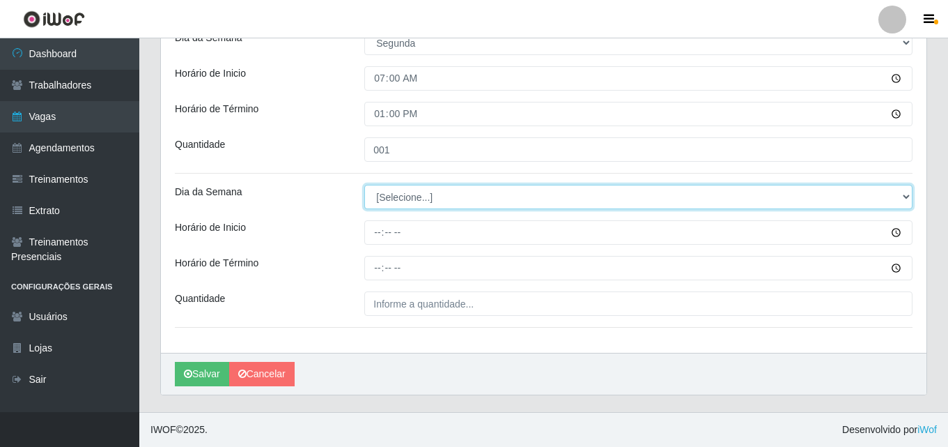
click at [908, 196] on select "[Selecione...] Segunda Terça Quarta Quinta Sexta Sábado Domingo" at bounding box center [638, 197] width 548 height 24
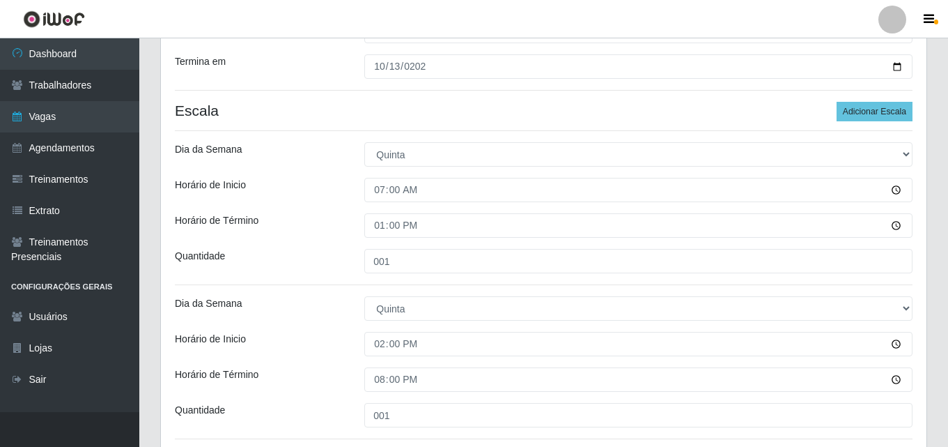
scroll to position [0, 0]
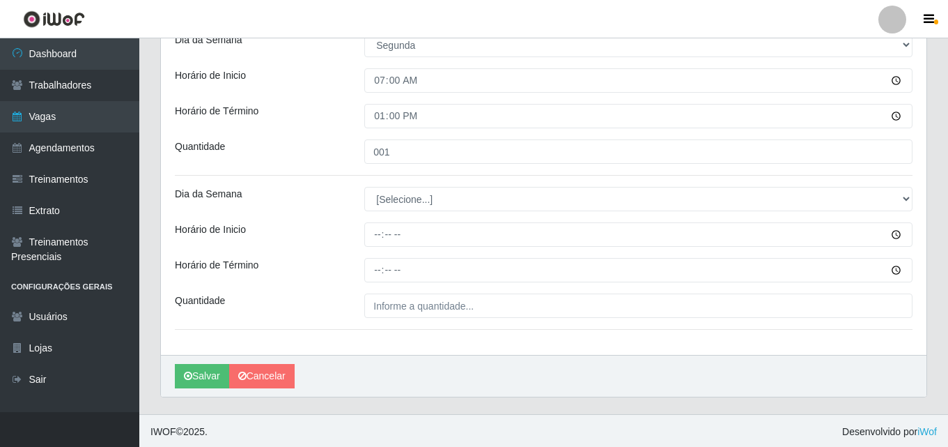
scroll to position [1177, 0]
click at [185, 377] on icon "submit" at bounding box center [188, 374] width 8 height 10
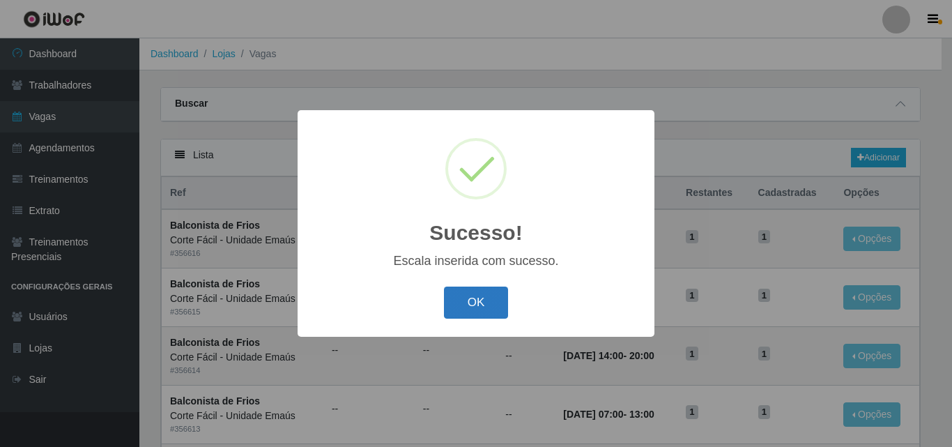
click at [486, 306] on button "OK" at bounding box center [476, 302] width 65 height 33
